Goal: Task Accomplishment & Management: Manage account settings

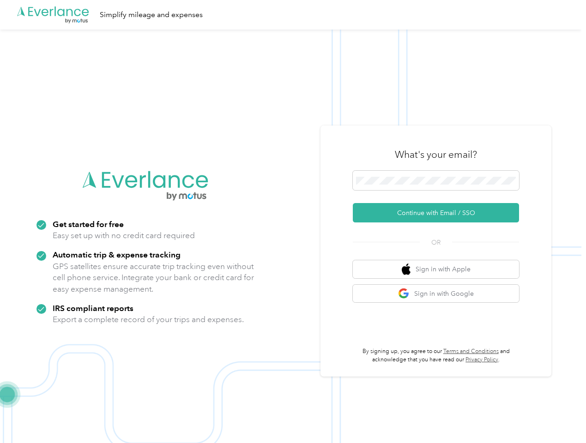
click at [293, 222] on img at bounding box center [290, 251] width 581 height 443
click at [293, 15] on div ".cls-1 { fill: #00adee; } .cls-2 { fill: #fff; } .cls-3 { fill: #707372; } .cls…" at bounding box center [290, 15] width 581 height 30
click at [440, 213] on button "Continue with Email / SSO" at bounding box center [436, 212] width 166 height 19
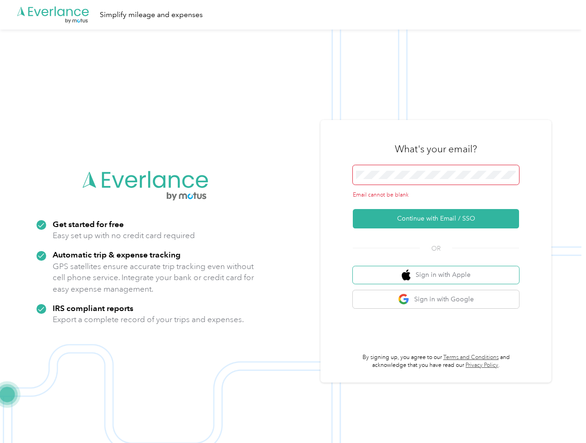
click at [440, 269] on button "Sign in with Apple" at bounding box center [436, 275] width 166 height 18
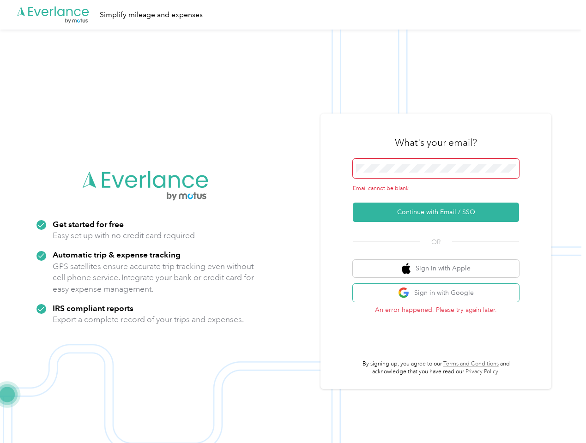
click at [440, 294] on button "Sign in with Google" at bounding box center [436, 293] width 166 height 18
